Goal: Task Accomplishment & Management: Use online tool/utility

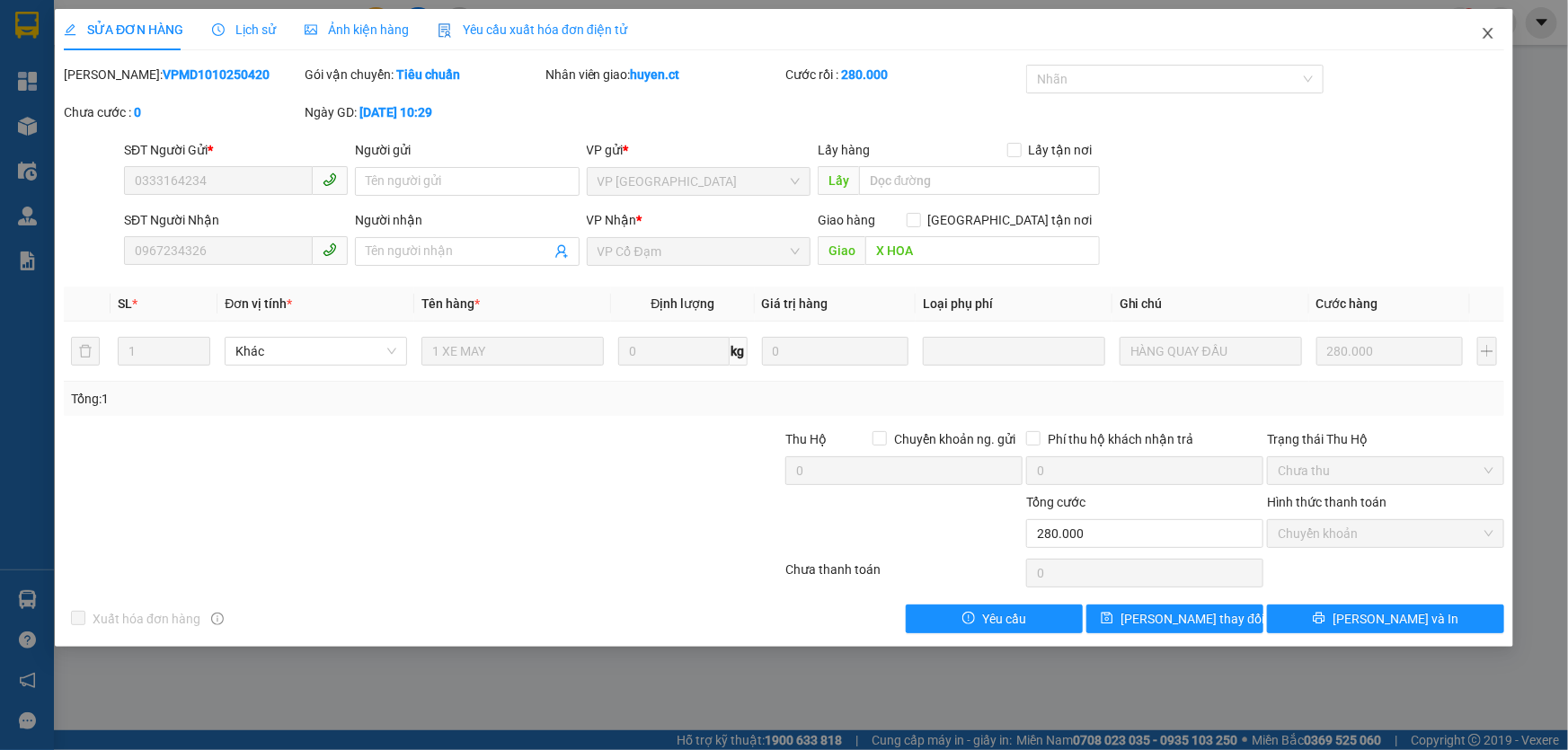
click at [1483, 30] on icon "close" at bounding box center [1487, 33] width 14 height 14
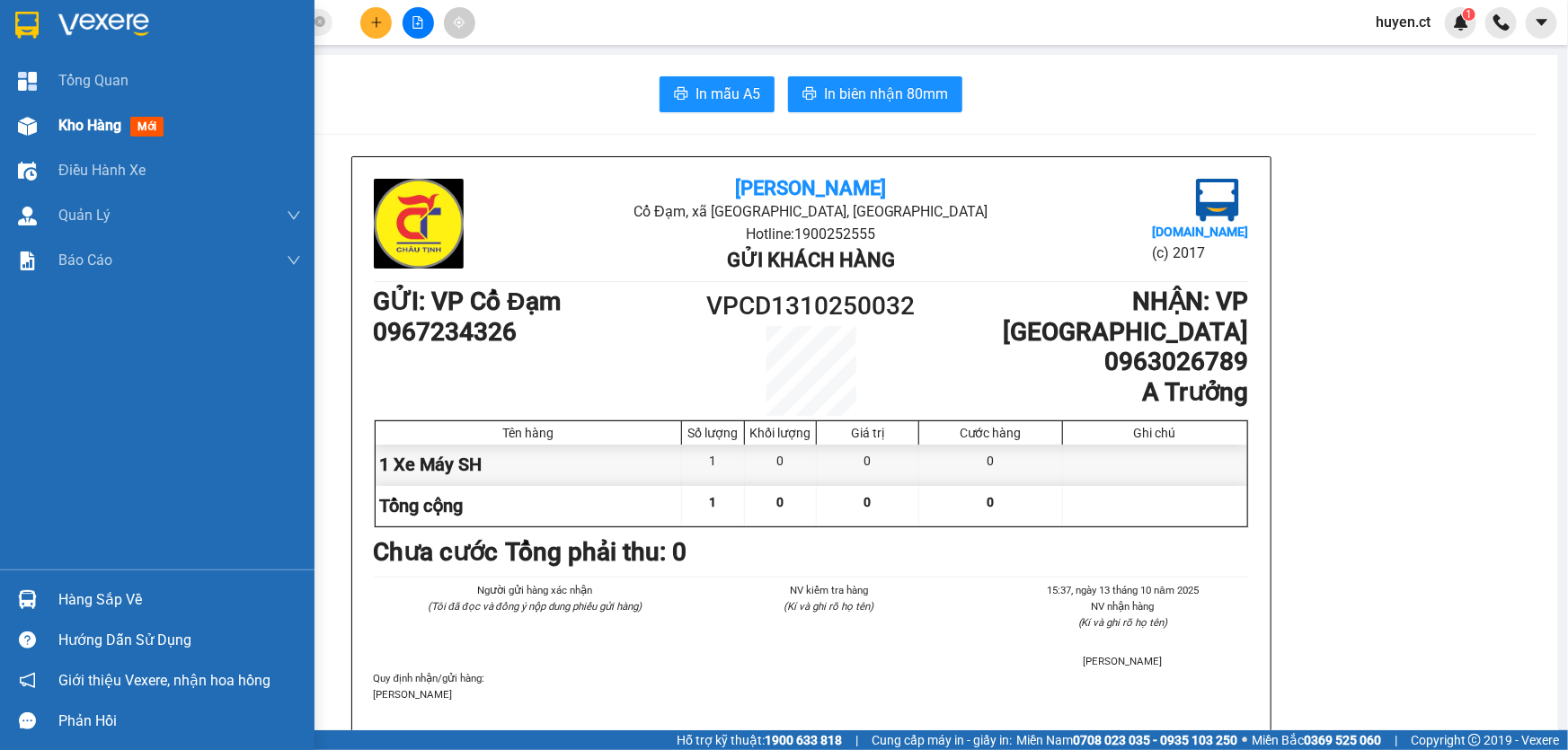
click at [144, 128] on span "mới" at bounding box center [147, 126] width 33 height 20
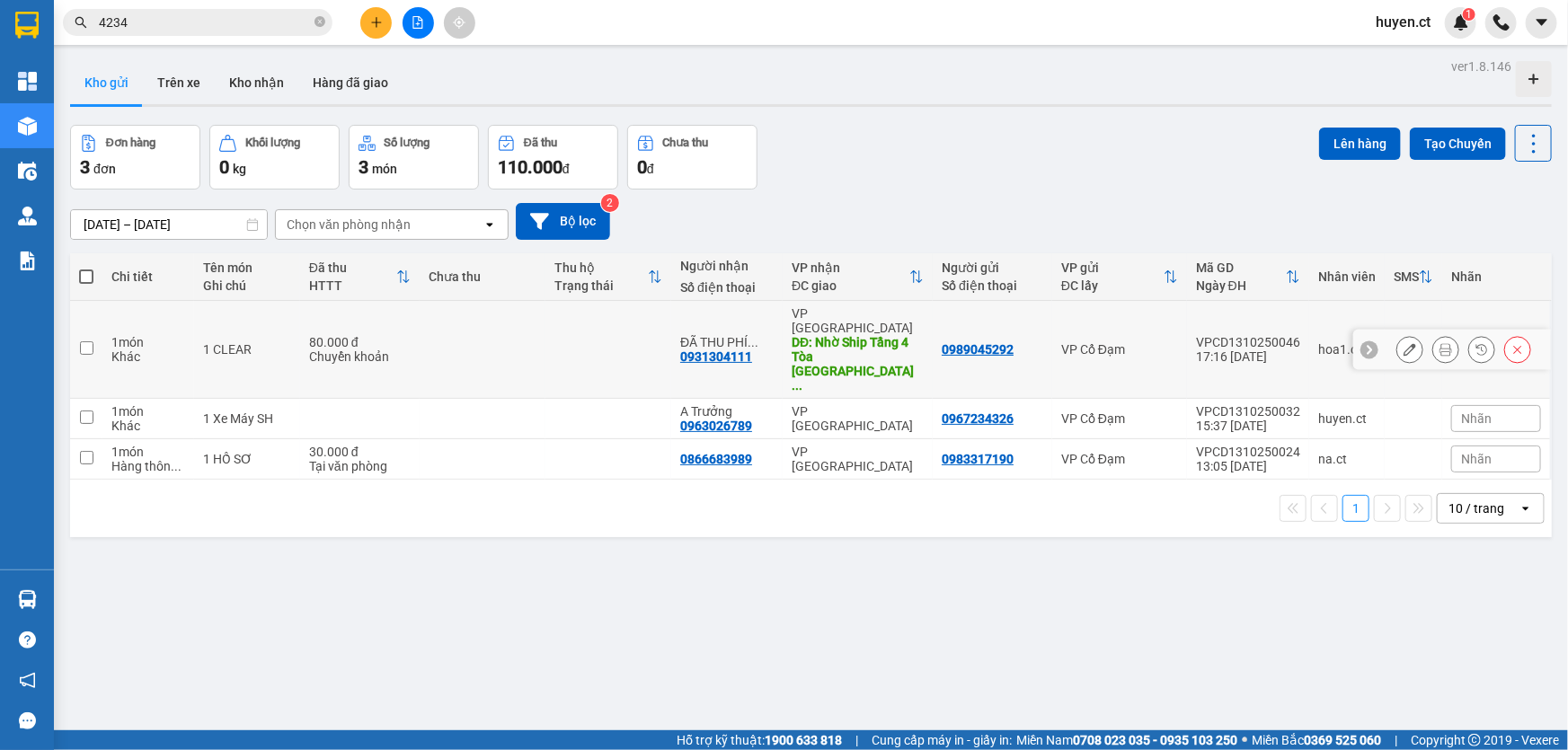
click at [297, 325] on td "1 CLEAR" at bounding box center [247, 349] width 106 height 98
checkbox input "true"
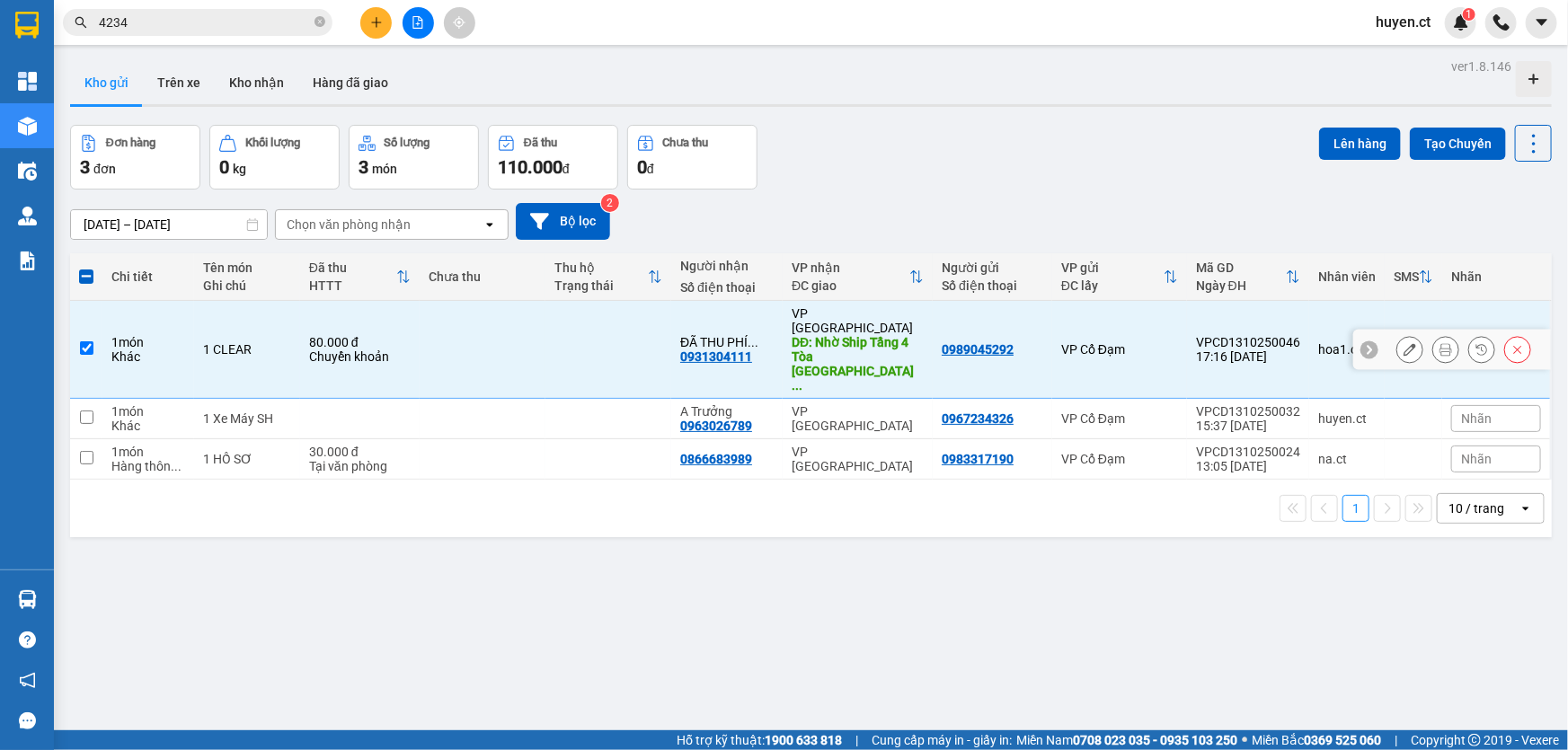
click at [1439, 343] on icon at bounding box center [1445, 348] width 12 height 12
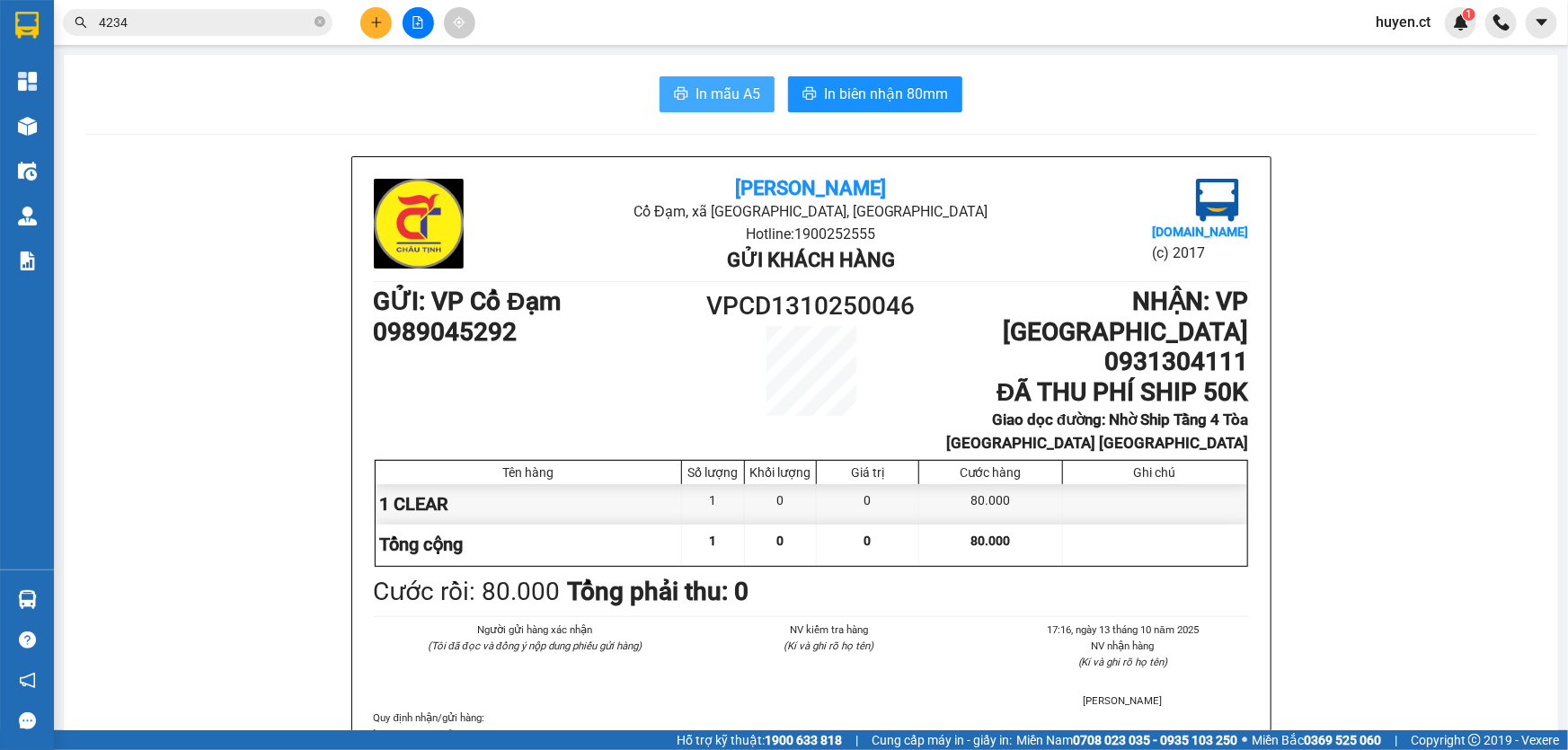
drag, startPoint x: 675, startPoint y: 94, endPoint x: 701, endPoint y: 151, distance: 62.6
click at [678, 94] on icon "printer" at bounding box center [680, 93] width 14 height 14
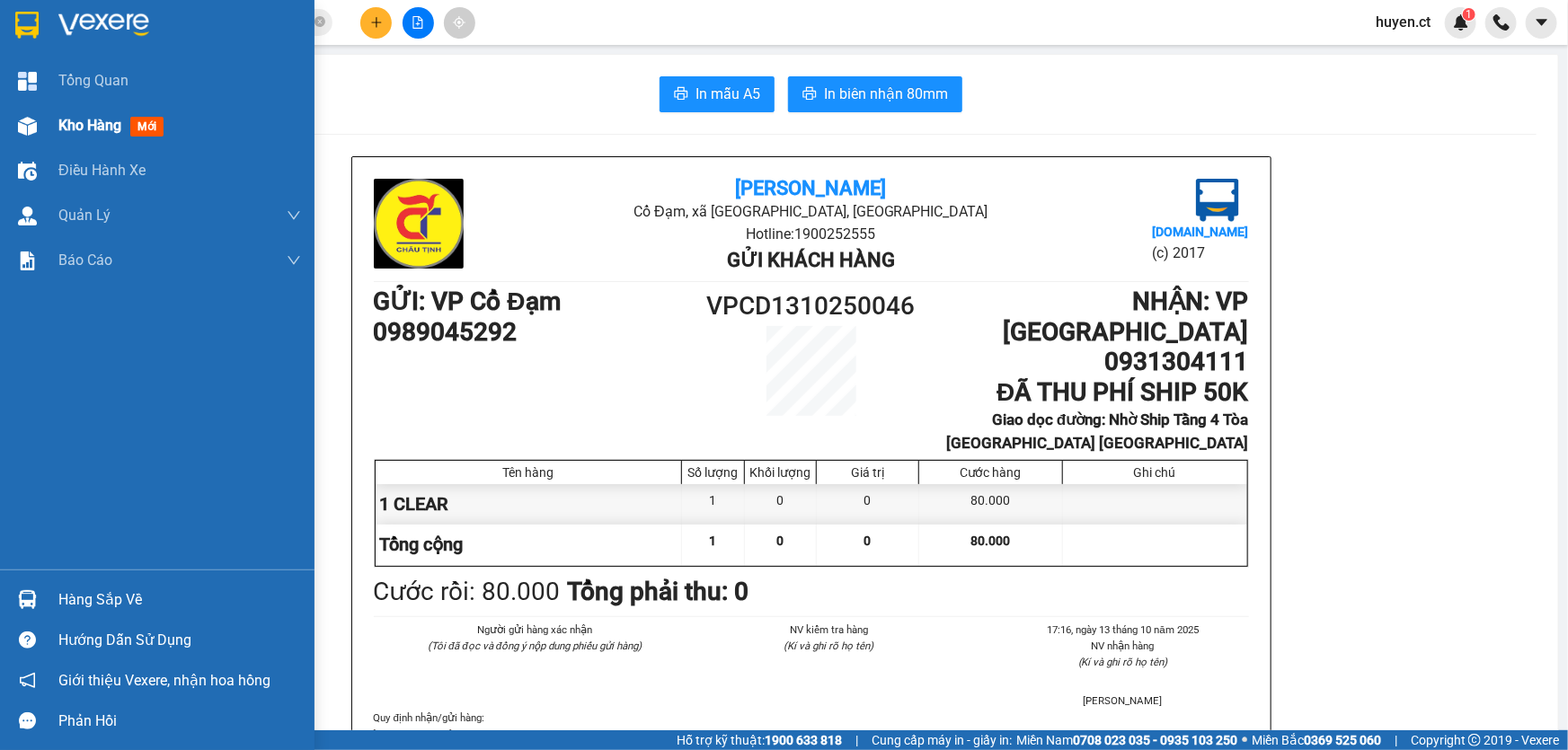
click at [99, 126] on span "Kho hàng" at bounding box center [90, 125] width 63 height 17
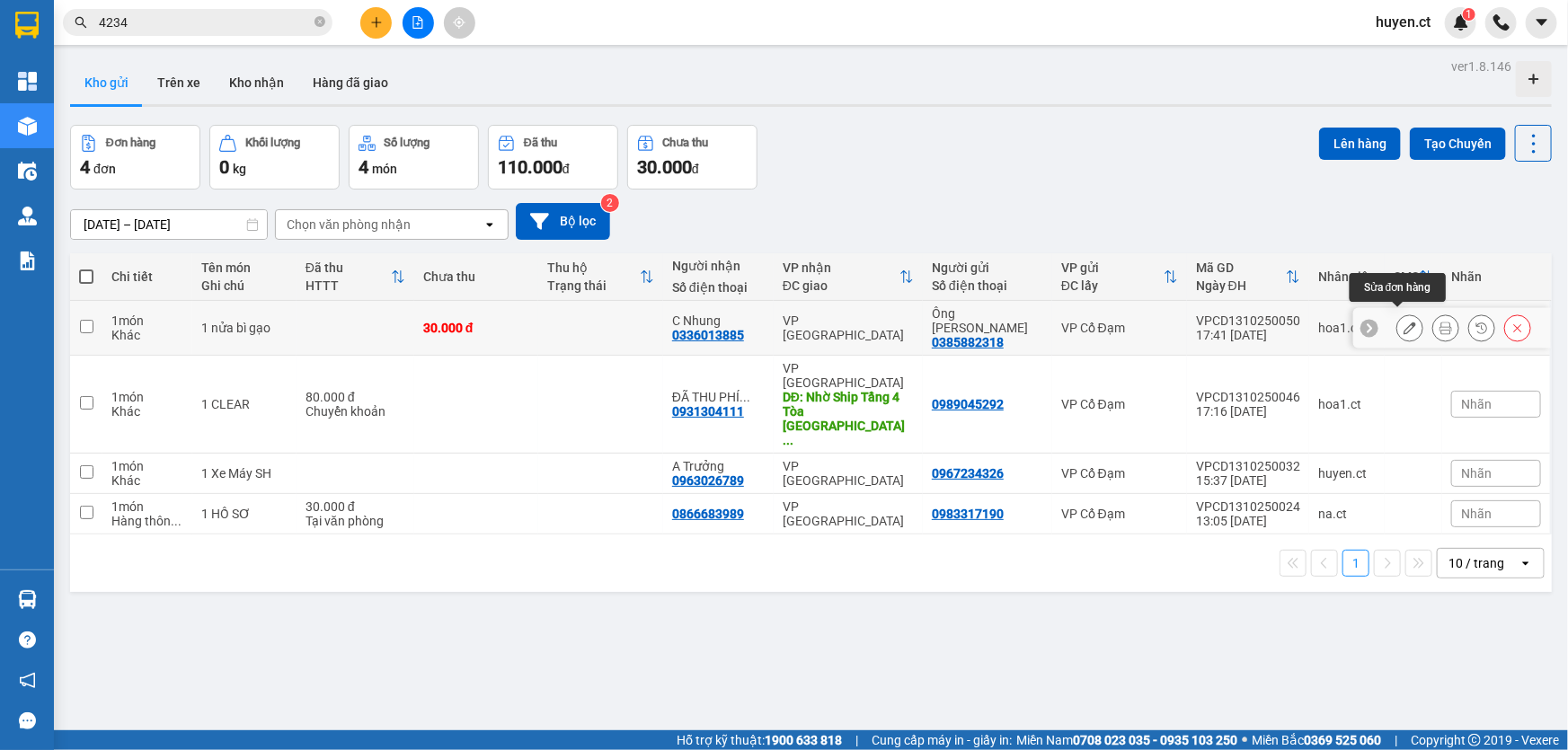
click at [1404, 322] on icon at bounding box center [1410, 328] width 12 height 12
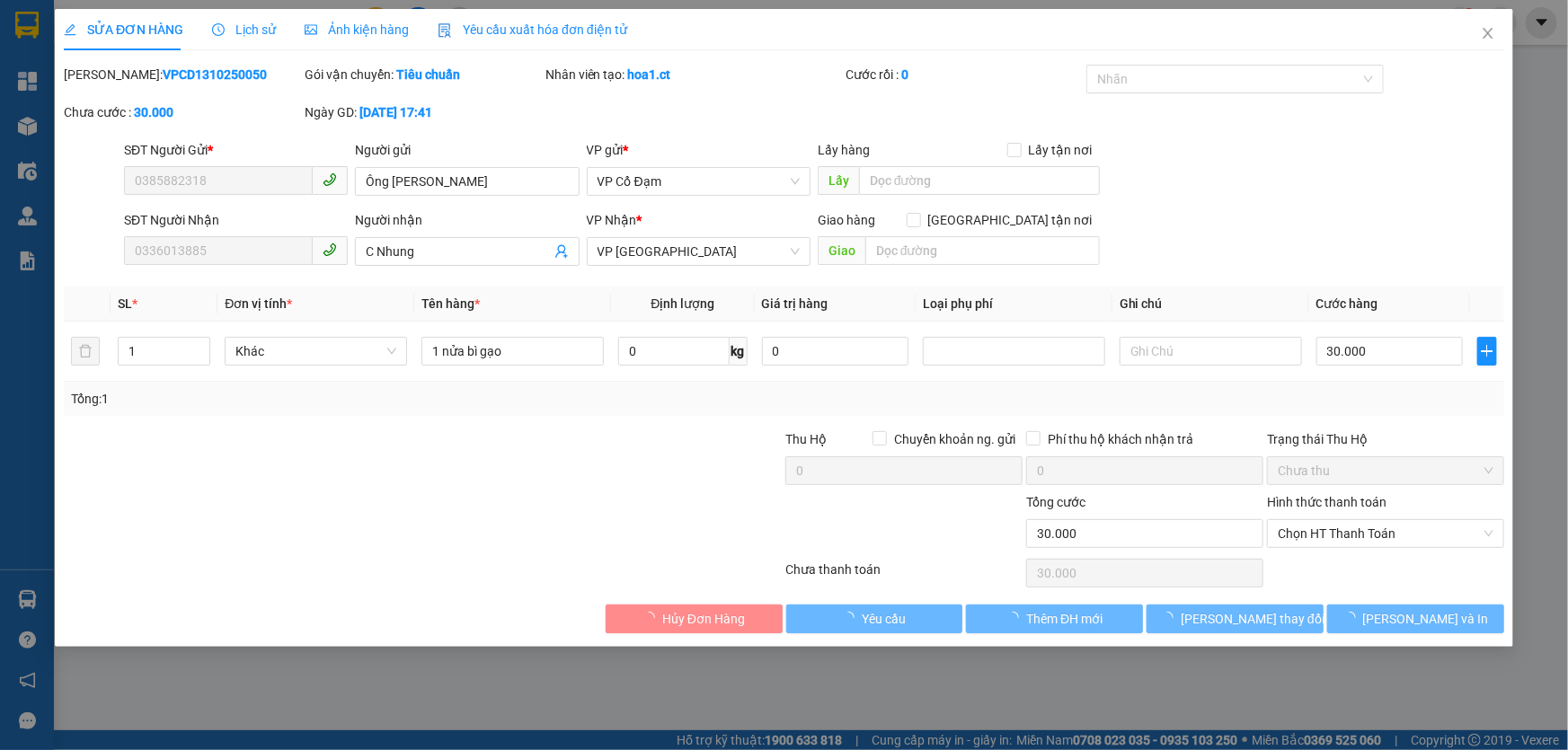
type input "0385882318"
type input "Ông [PERSON_NAME]"
type input "0336013885"
type input "C Nhung"
type input "0"
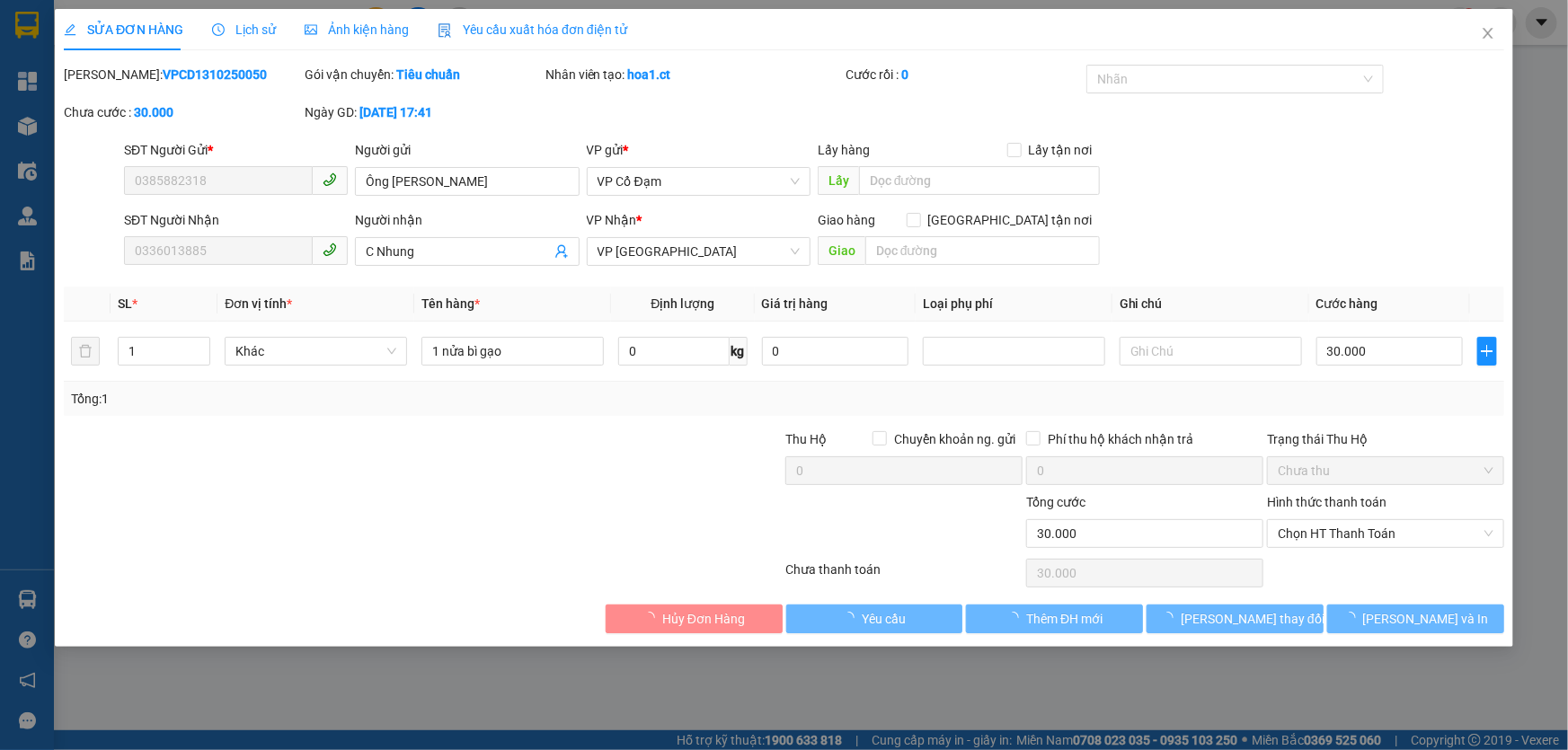
type input "30.000"
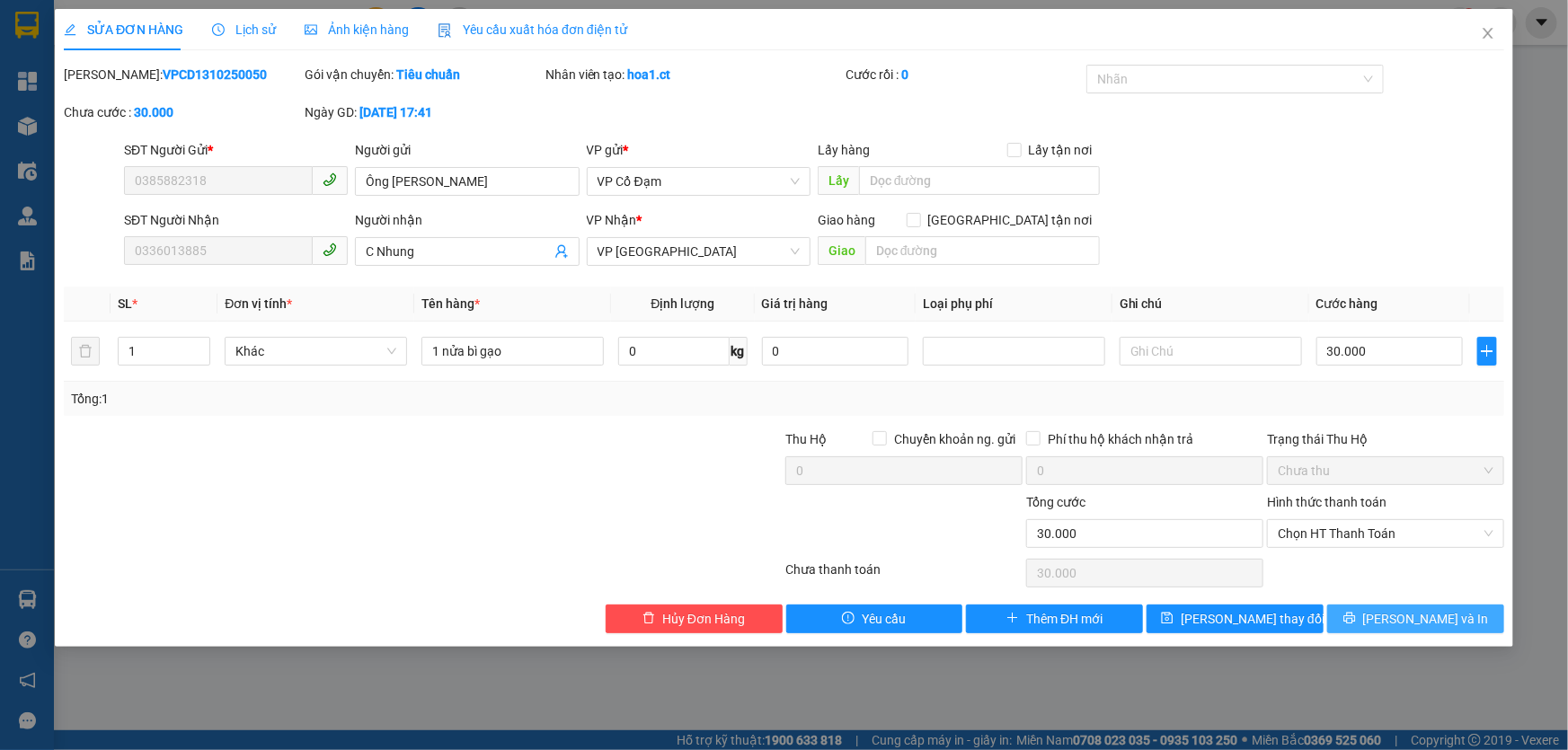
click at [1410, 617] on span "[PERSON_NAME] và In" at bounding box center [1426, 618] width 126 height 20
